Goal: Ask a question

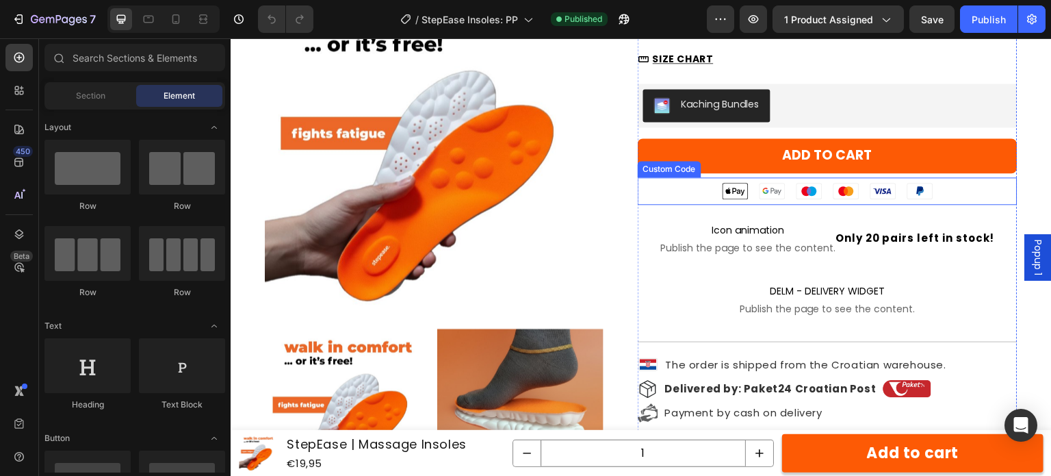
scroll to position [411, 0]
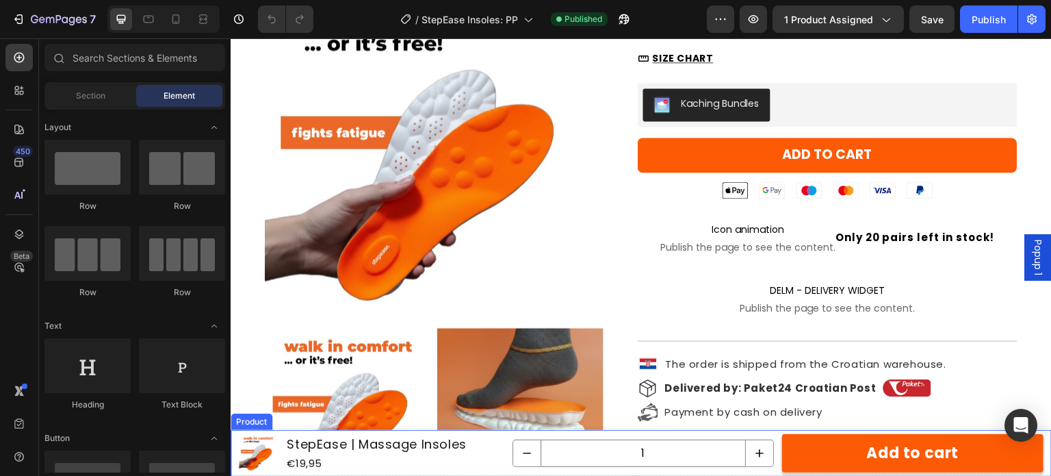
click at [505, 449] on div "Product Images StepEase | Massage Insoles Product Title €19,95 Product Price Pr…" at bounding box center [641, 453] width 821 height 47
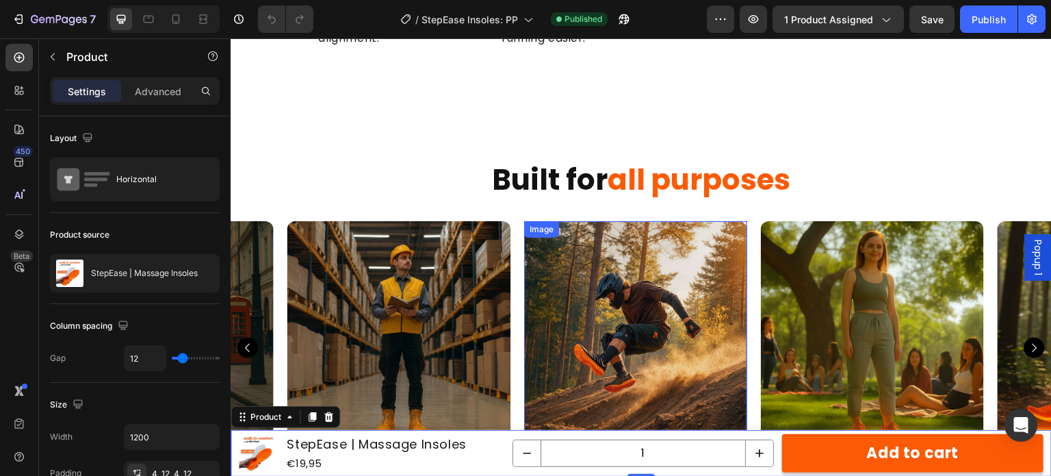
scroll to position [2190, 0]
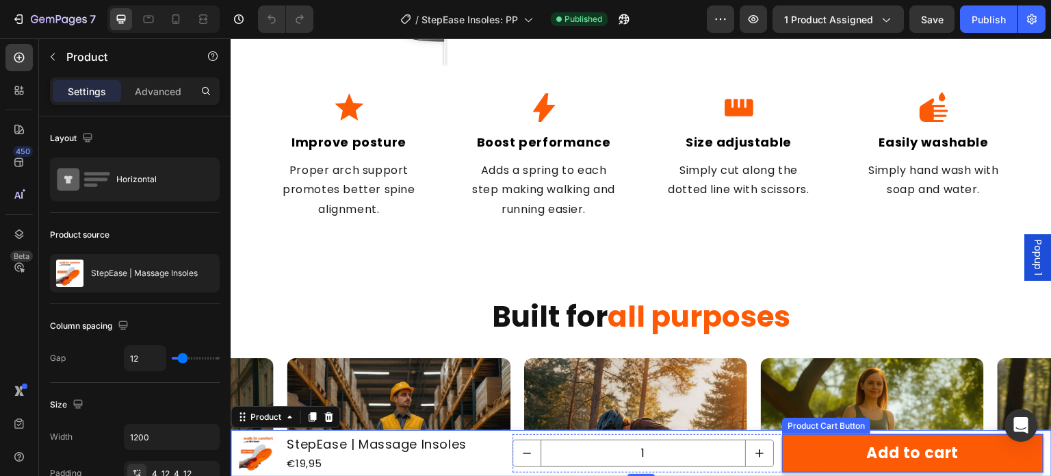
click at [798, 461] on button "Add to cart" at bounding box center [912, 453] width 261 height 38
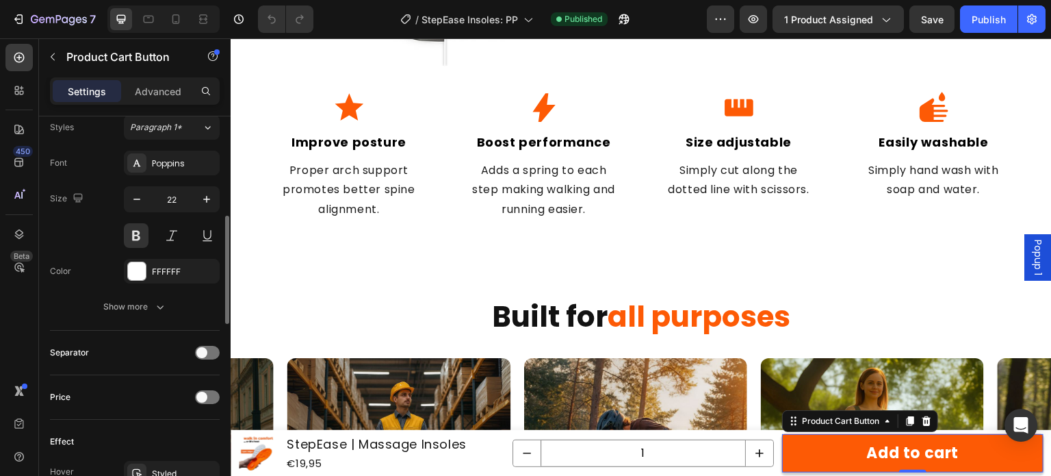
scroll to position [479, 0]
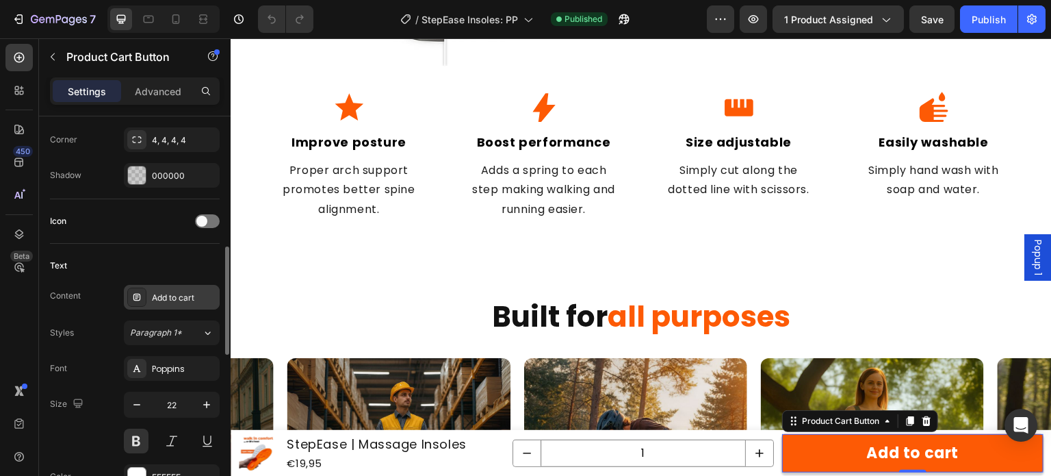
click at [170, 292] on div "Add to cart" at bounding box center [184, 298] width 64 height 12
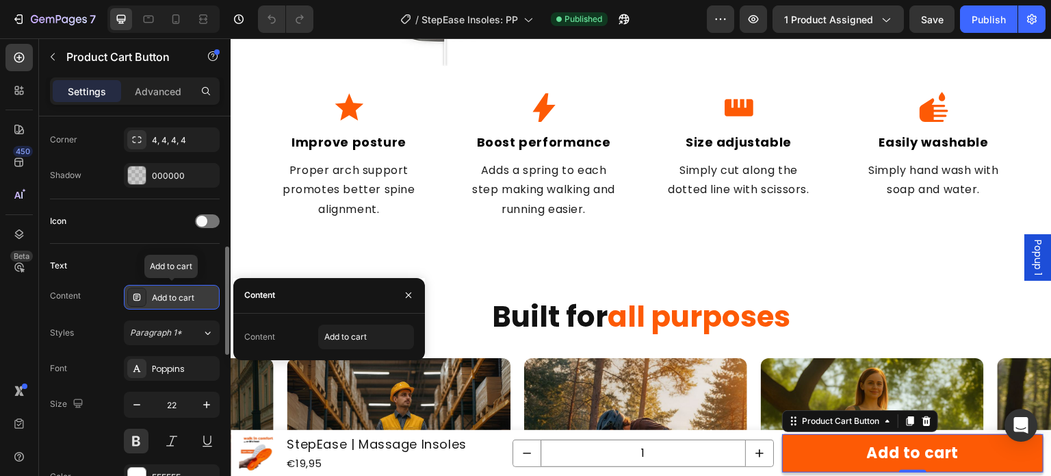
click at [170, 292] on div "Add to cart" at bounding box center [184, 298] width 64 height 12
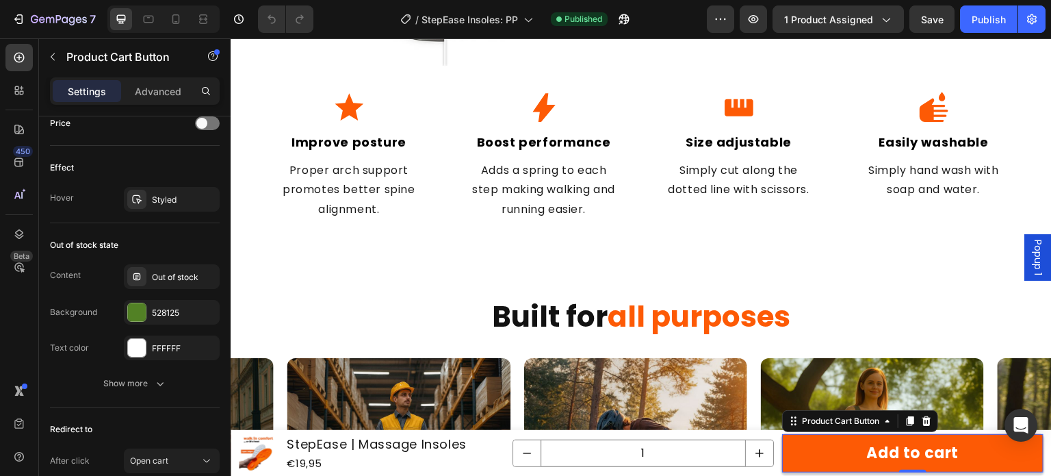
scroll to position [1065, 0]
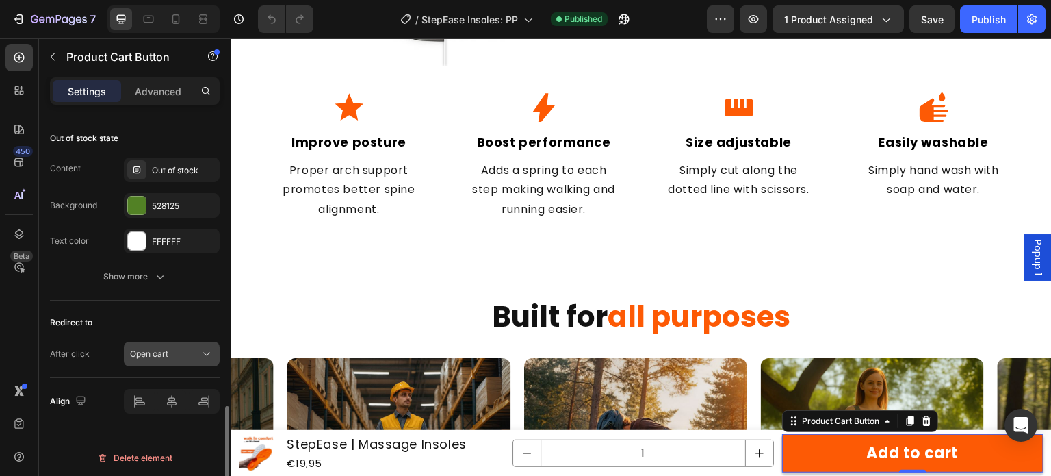
click at [172, 342] on button "Open cart" at bounding box center [172, 354] width 96 height 25
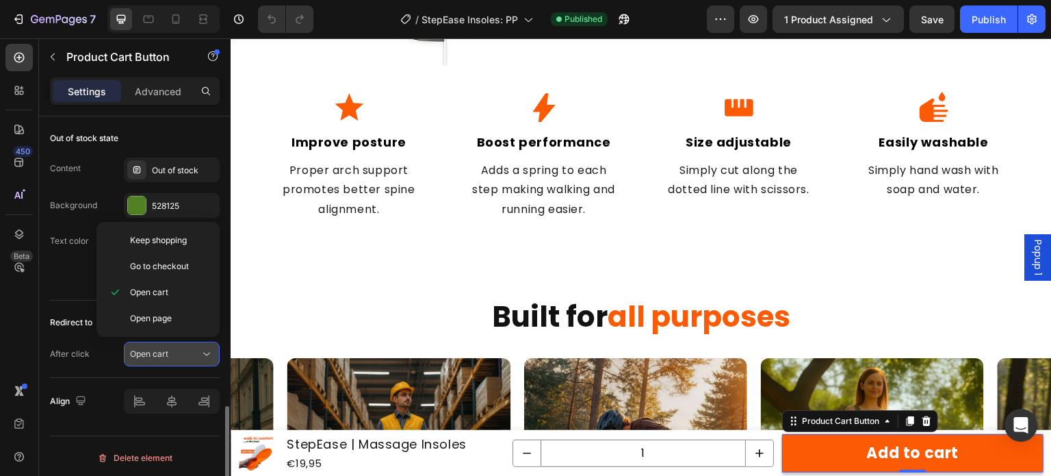
click at [174, 342] on button "Open cart" at bounding box center [172, 354] width 96 height 25
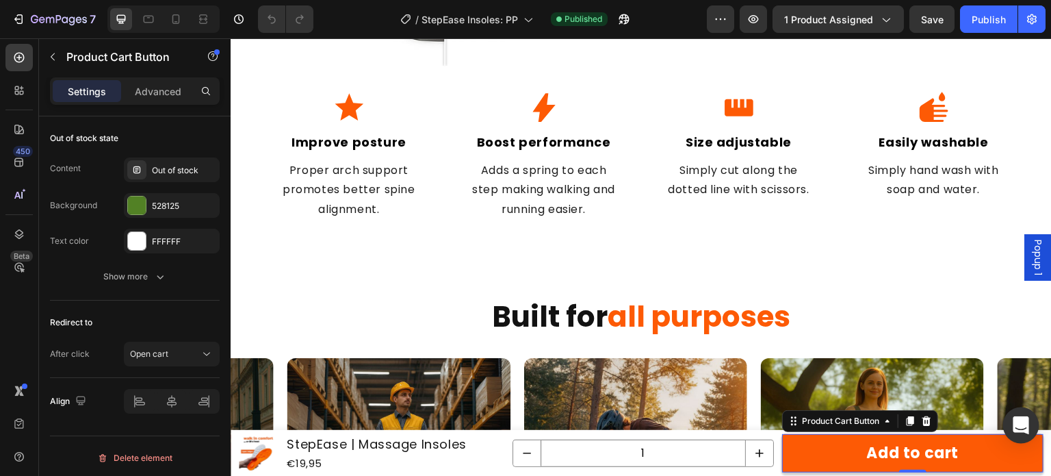
click at [1010, 418] on div "Open Intercom Messenger" at bounding box center [1021, 425] width 36 height 36
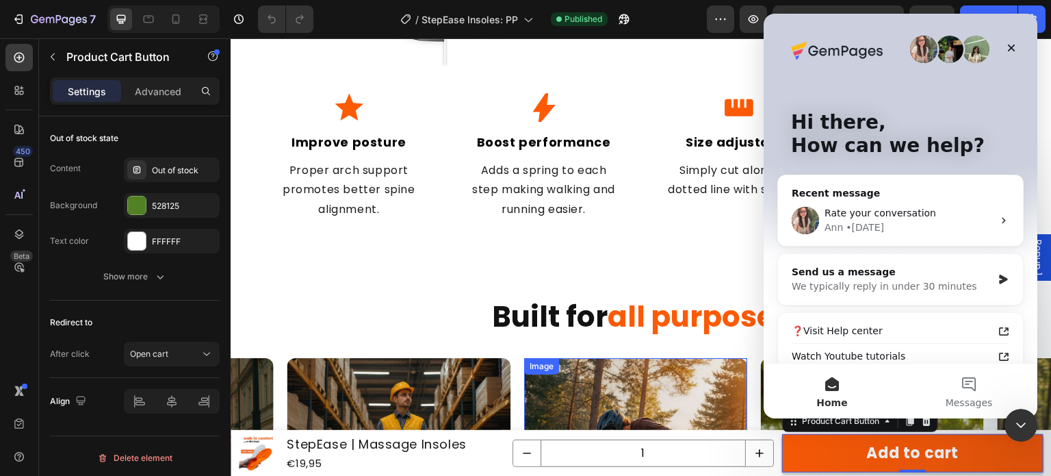
scroll to position [0, 0]
click at [886, 216] on span "Rate your conversation" at bounding box center [881, 212] width 112 height 11
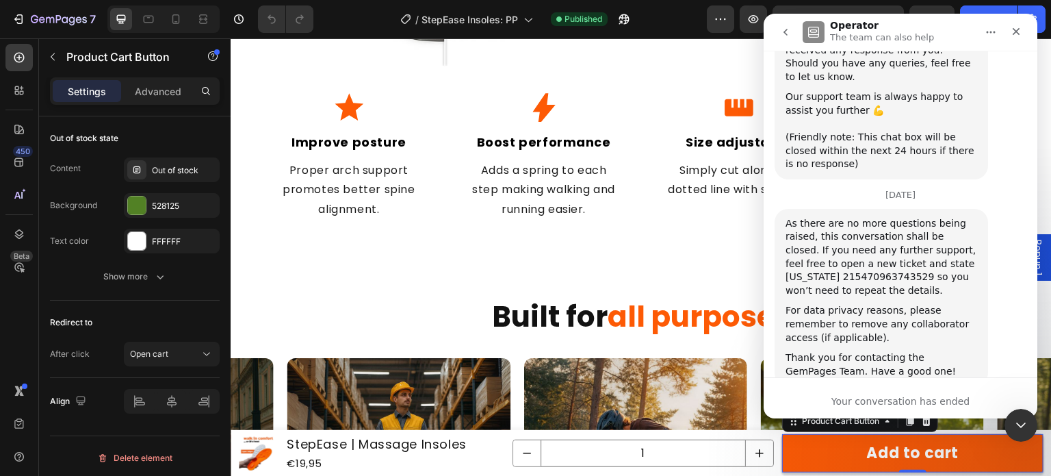
scroll to position [3288, 0]
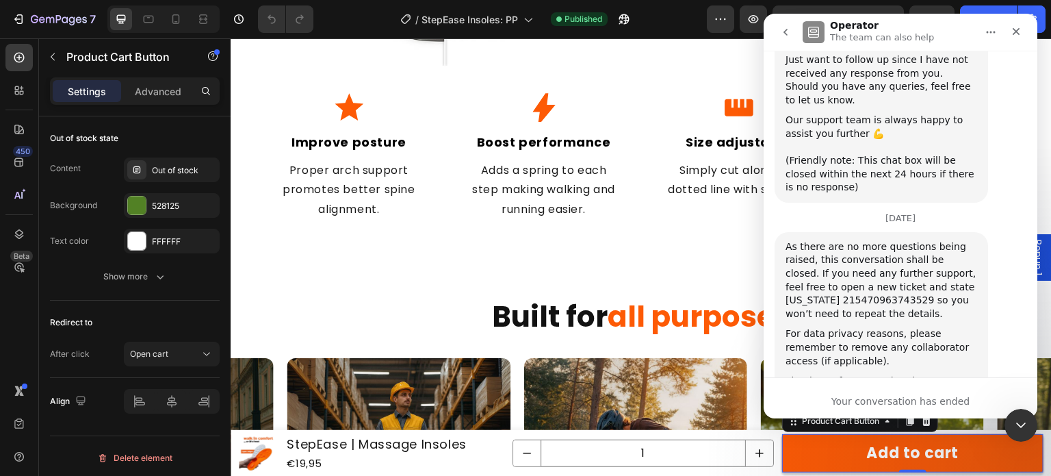
click at [790, 29] on icon "go back" at bounding box center [785, 32] width 11 height 11
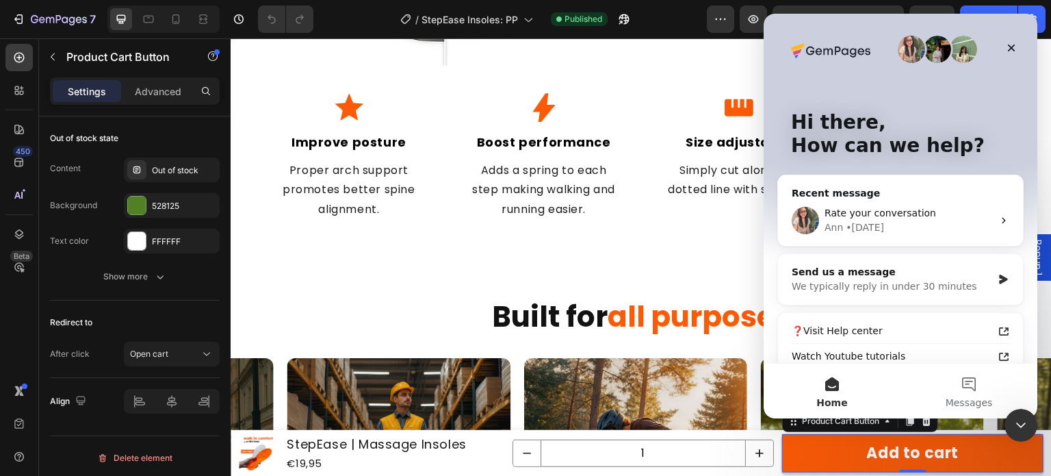
scroll to position [0, 0]
click at [969, 412] on button "Messages" at bounding box center [969, 390] width 137 height 55
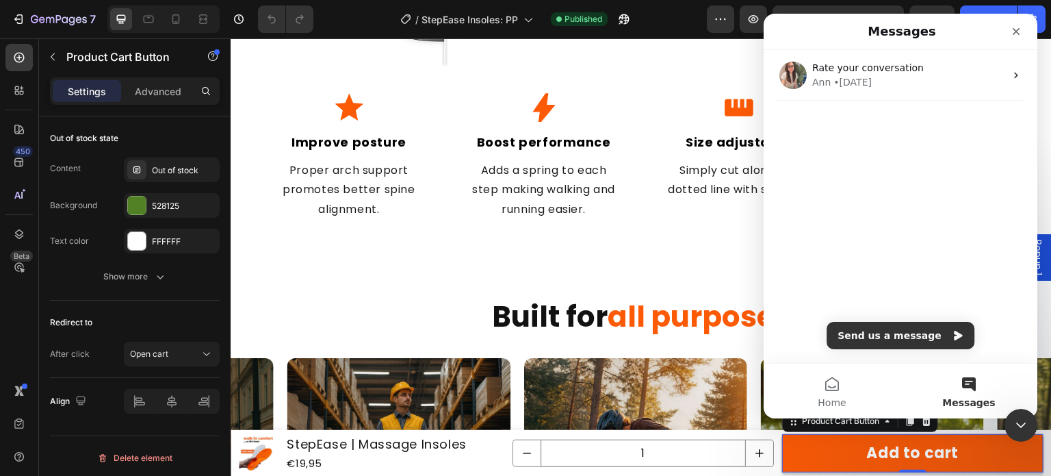
click at [902, 320] on div "Rate your conversation [PERSON_NAME] • [DATE]" at bounding box center [901, 206] width 274 height 313
click at [898, 337] on button "Send us a message" at bounding box center [901, 335] width 148 height 27
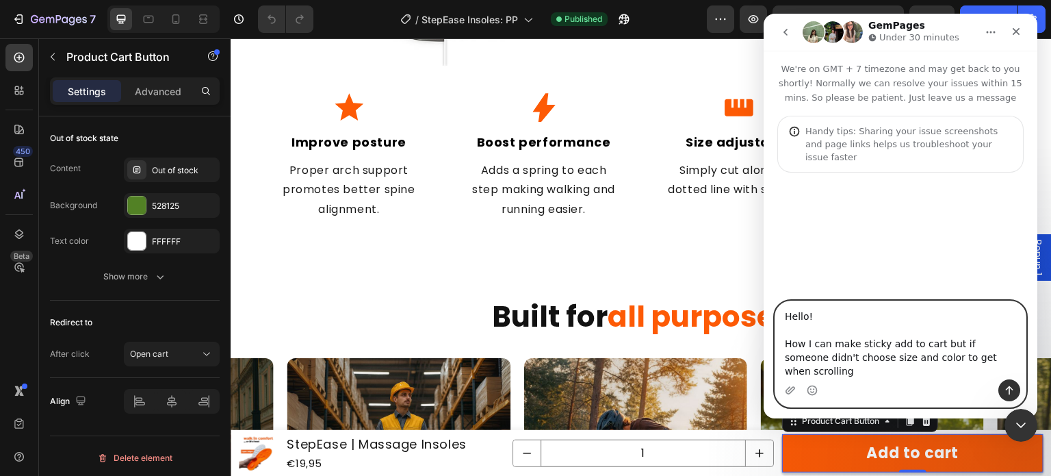
type textarea "Hello! How I can make sticky add to cart but if someone didn't choose size and …"
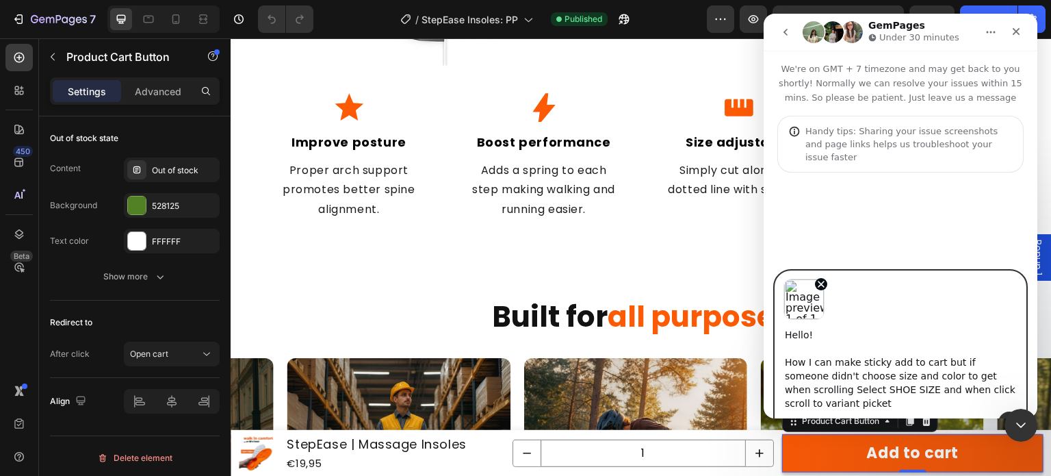
type textarea "Hello! How I can make sticky add to cart but if someone didn't choose size and …"
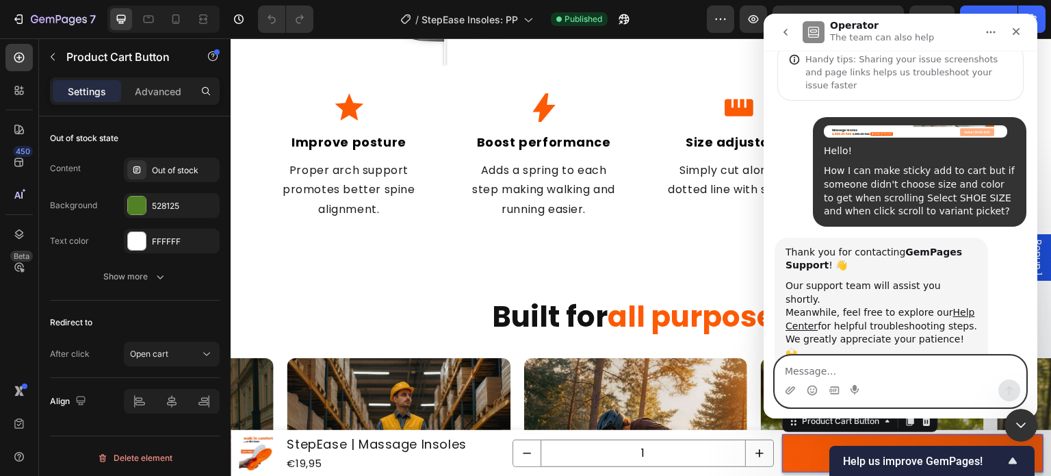
scroll to position [71, 0]
click at [849, 373] on textarea "Message…" at bounding box center [900, 367] width 251 height 23
type textarea "All right thank you"
